Goal: Task Accomplishment & Management: Manage account settings

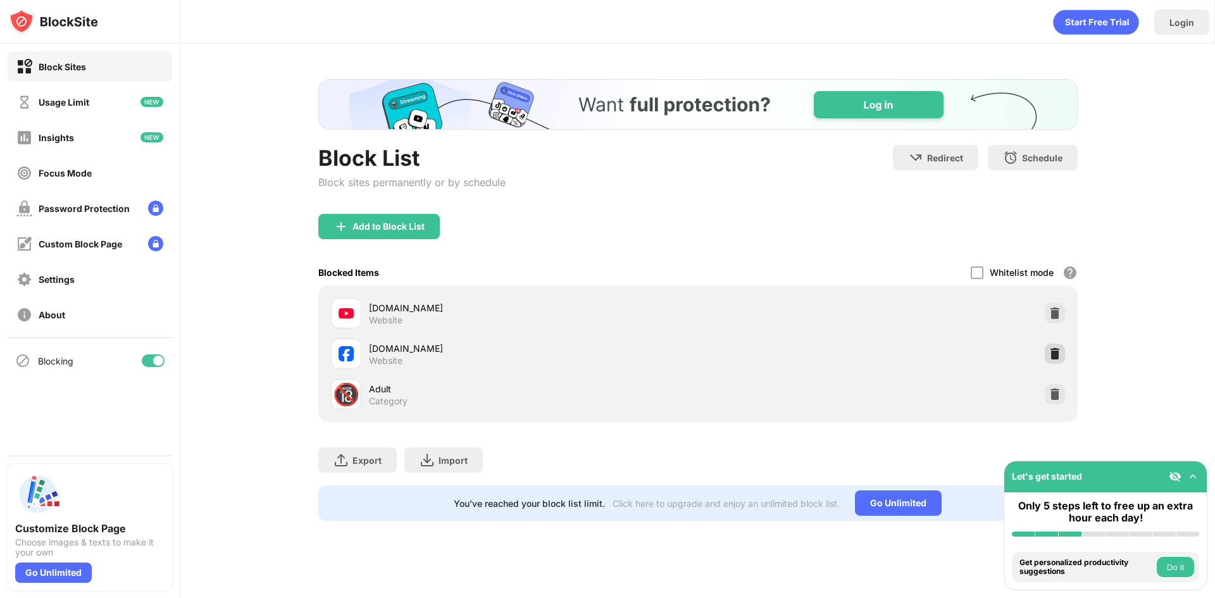
click at [1055, 344] on div at bounding box center [1055, 354] width 20 height 20
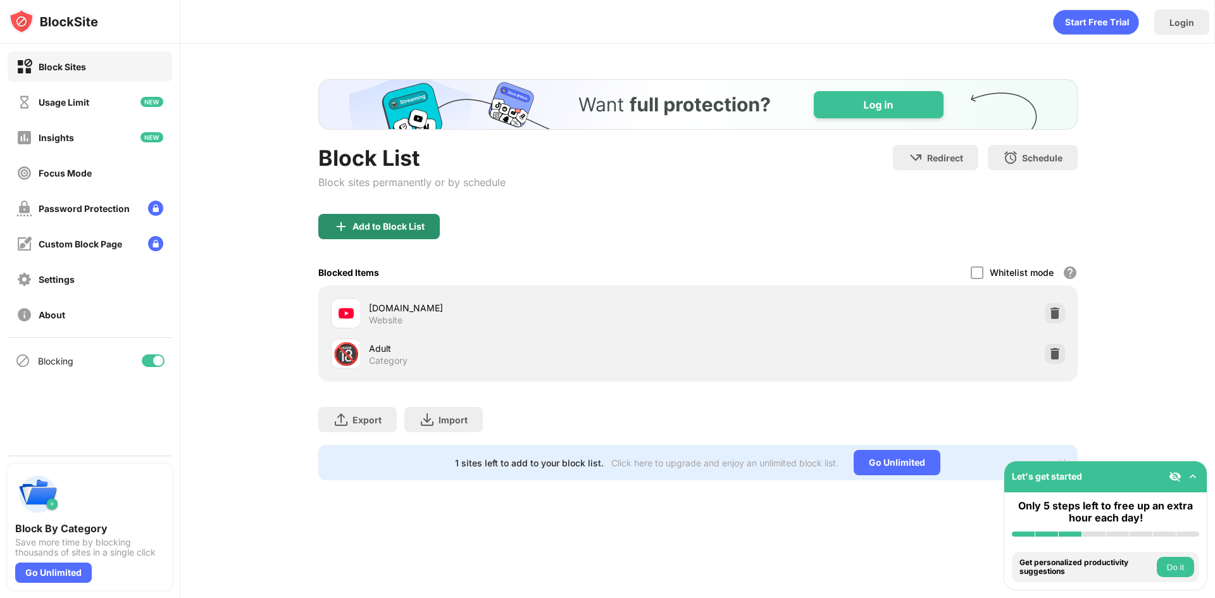
click at [389, 225] on div "Add to Block List" at bounding box center [388, 226] width 72 height 10
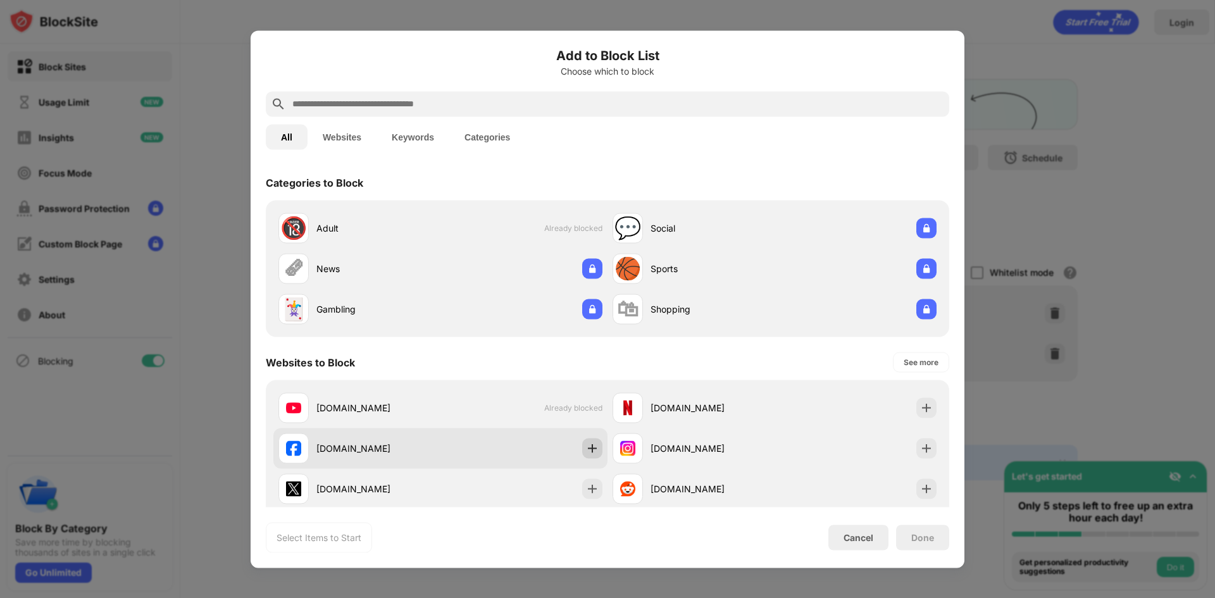
click at [591, 446] on img at bounding box center [592, 448] width 13 height 13
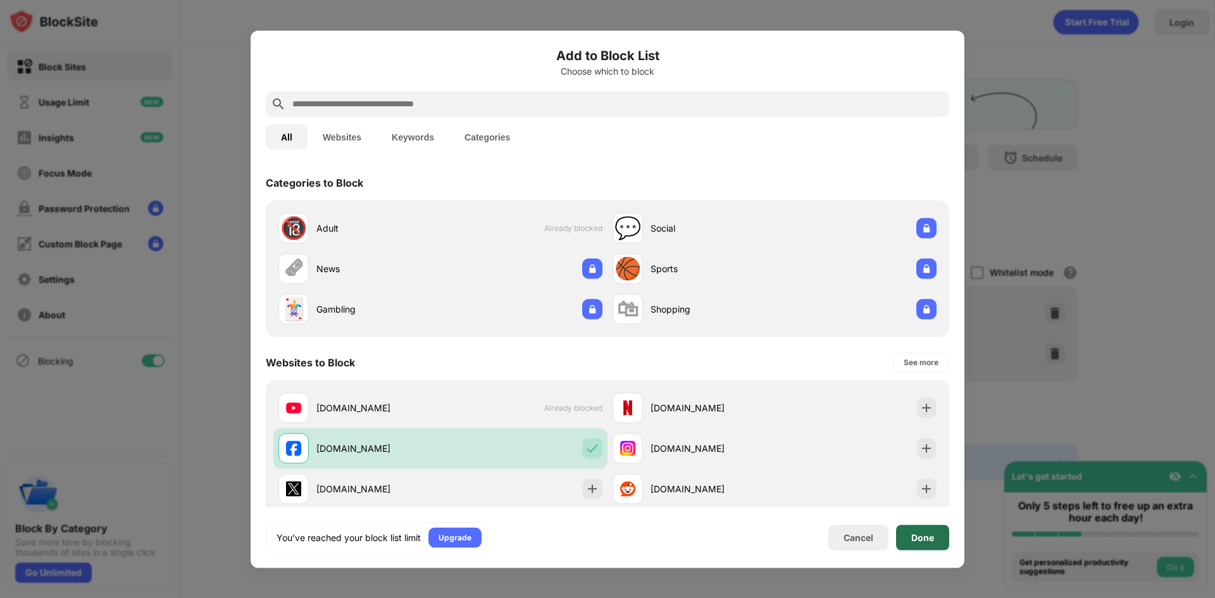
click at [933, 538] on div "Done" at bounding box center [922, 537] width 23 height 10
